Goal: Participate in discussion

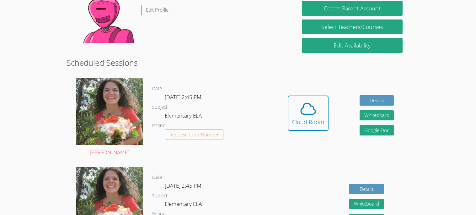
scroll to position [114, 0]
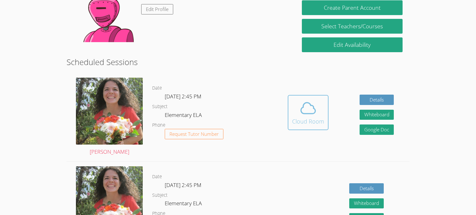
click at [295, 117] on div "Cloud Room" at bounding box center [308, 121] width 32 height 9
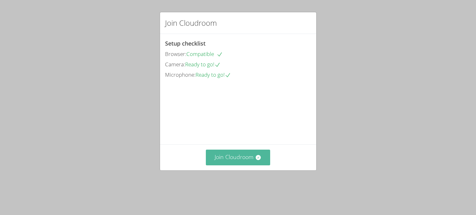
click at [234, 165] on button "Join Cloudroom" at bounding box center [238, 157] width 64 height 15
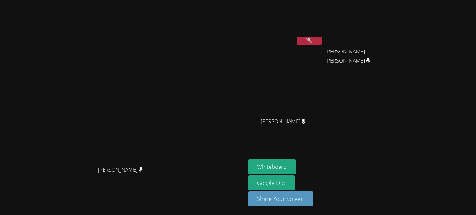
click at [322, 42] on button at bounding box center [309, 41] width 25 height 8
click at [306, 121] on icon at bounding box center [304, 120] width 4 height 5
click at [143, 172] on icon at bounding box center [141, 169] width 4 height 5
click at [322, 40] on button at bounding box center [309, 41] width 25 height 8
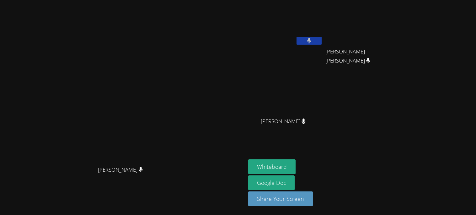
click at [322, 40] on button at bounding box center [309, 41] width 25 height 8
click at [313, 43] on icon at bounding box center [309, 40] width 7 height 5
click at [313, 42] on icon at bounding box center [309, 40] width 7 height 5
click at [322, 42] on button at bounding box center [309, 41] width 25 height 8
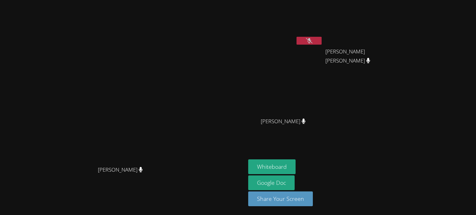
click at [322, 42] on button at bounding box center [309, 41] width 25 height 8
click at [313, 42] on icon at bounding box center [309, 40] width 7 height 5
click at [312, 42] on icon at bounding box center [309, 40] width 4 height 5
click at [322, 41] on button at bounding box center [309, 41] width 25 height 8
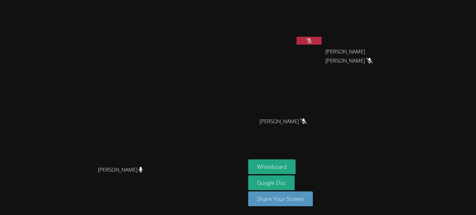
click at [322, 42] on button at bounding box center [309, 41] width 25 height 8
click at [312, 40] on icon at bounding box center [309, 40] width 4 height 5
click at [322, 41] on button at bounding box center [309, 41] width 25 height 8
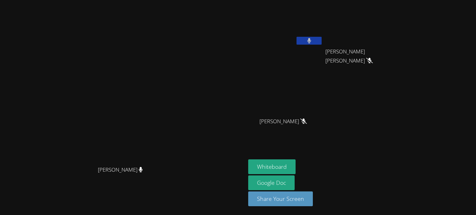
click at [322, 40] on button at bounding box center [309, 41] width 25 height 8
click at [322, 43] on button at bounding box center [309, 41] width 25 height 8
click at [322, 41] on button at bounding box center [309, 41] width 25 height 8
click at [322, 44] on button at bounding box center [309, 41] width 25 height 8
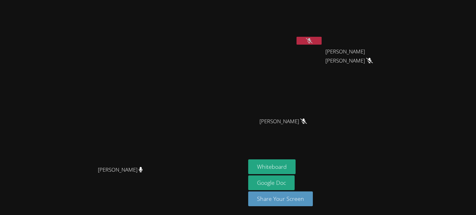
click at [322, 44] on button at bounding box center [309, 41] width 25 height 8
click at [322, 43] on button at bounding box center [309, 41] width 25 height 8
click at [322, 44] on button at bounding box center [309, 41] width 25 height 8
click at [322, 41] on button at bounding box center [309, 41] width 25 height 8
click at [296, 164] on button "Whiteboard" at bounding box center [271, 166] width 47 height 15
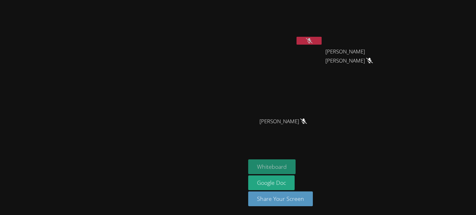
click at [296, 166] on button "Whiteboard" at bounding box center [271, 166] width 47 height 15
click at [313, 40] on icon at bounding box center [309, 40] width 7 height 5
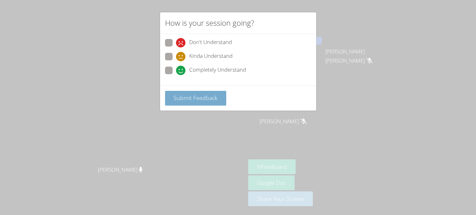
click at [205, 99] on span "Submit Feedback" at bounding box center [196, 98] width 44 height 8
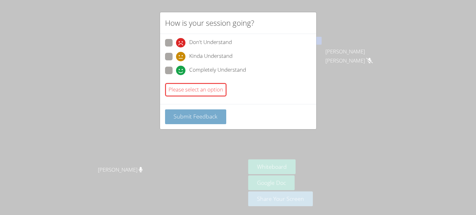
click at [210, 114] on span "Submit Feedback" at bounding box center [196, 116] width 44 height 8
click at [173, 69] on label "Completely Understand" at bounding box center [205, 71] width 81 height 8
click at [176, 69] on input "Completely Understand" at bounding box center [178, 69] width 5 height 5
radio input "true"
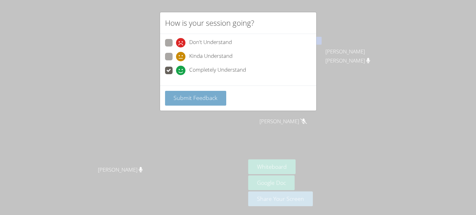
click at [183, 99] on span "Submit Feedback" at bounding box center [196, 98] width 44 height 8
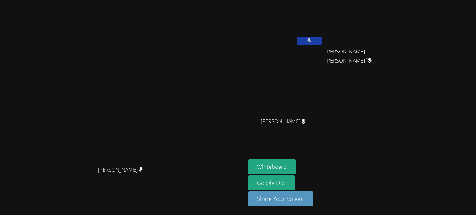
click at [322, 37] on button at bounding box center [309, 41] width 25 height 8
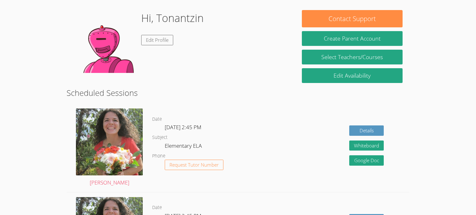
scroll to position [70, 0]
